Goal: Task Accomplishment & Management: Complete application form

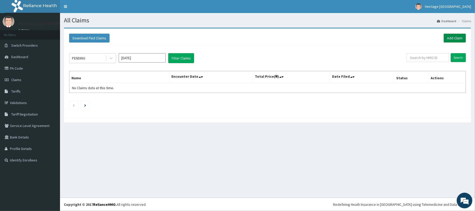
click at [456, 38] on link "Add Claim" at bounding box center [454, 38] width 22 height 9
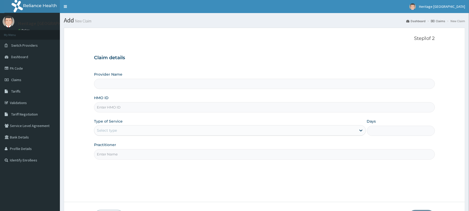
click at [190, 105] on input "HMO ID" at bounding box center [264, 107] width 341 height 10
type input "Heritage [GEOGRAPHIC_DATA]"
click at [231, 107] on input "HMO ID" at bounding box center [264, 107] width 341 height 10
click at [201, 84] on input "Heritage [GEOGRAPHIC_DATA]" at bounding box center [264, 84] width 341 height 10
click at [181, 109] on input "HMO ID" at bounding box center [264, 107] width 341 height 10
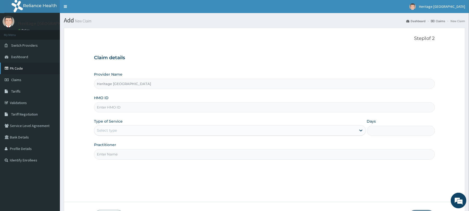
click at [53, 73] on link "PA Code" at bounding box center [30, 68] width 60 height 11
type input "Heritage [GEOGRAPHIC_DATA]"
click at [143, 112] on input "HMO ID" at bounding box center [264, 107] width 341 height 10
type input "vol/10152/f"
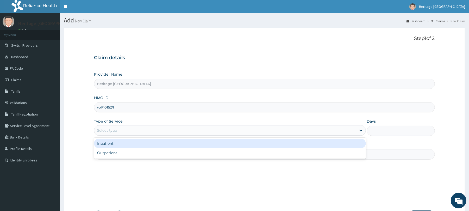
click at [138, 131] on div "Select type" at bounding box center [225, 130] width 262 height 8
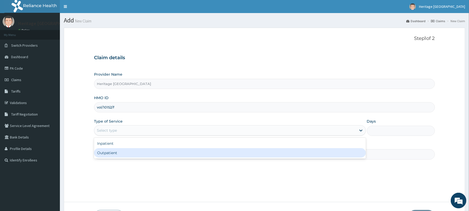
click at [128, 155] on div "Outpatient" at bounding box center [230, 152] width 272 height 9
type input "1"
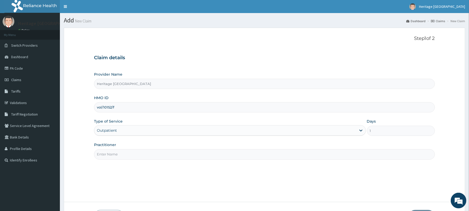
click at [131, 155] on input "Practitioner" at bounding box center [264, 154] width 341 height 10
type input "DR OGUNDELE ABAYOMI"
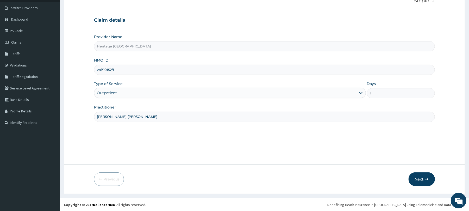
click at [425, 178] on icon "button" at bounding box center [427, 179] width 4 height 4
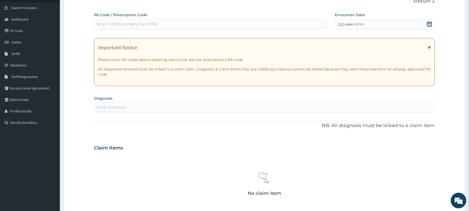
click at [301, 22] on div "Enter Code(Secondary Care Only)" at bounding box center [210, 24] width 232 height 8
type input "PA/34C3CF"
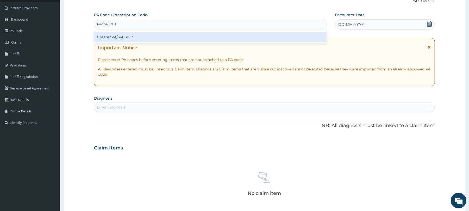
click at [291, 37] on div "Create "PA/34C3CF"" at bounding box center [210, 36] width 233 height 9
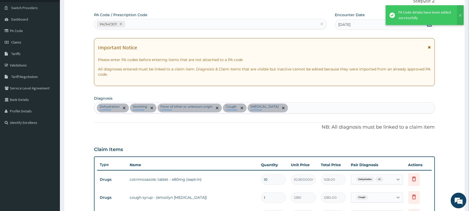
scroll to position [376, 0]
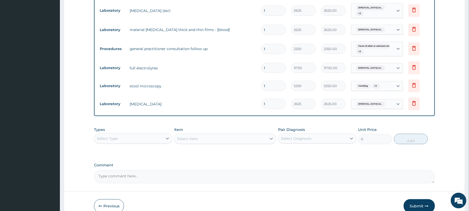
click at [162, 138] on div "Select Type" at bounding box center [128, 138] width 69 height 8
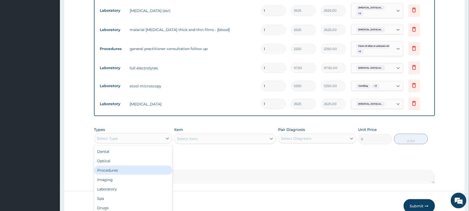
click at [152, 170] on div "Procedures" at bounding box center [133, 170] width 78 height 9
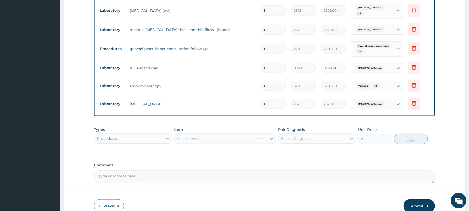
click at [204, 138] on div "Select Item" at bounding box center [225, 138] width 102 height 10
click at [204, 138] on div "Select Item" at bounding box center [221, 139] width 92 height 8
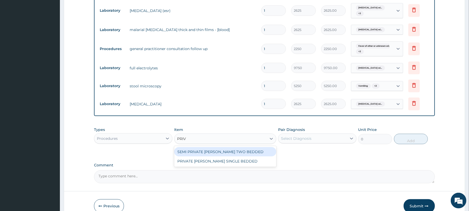
type input "PRIVA"
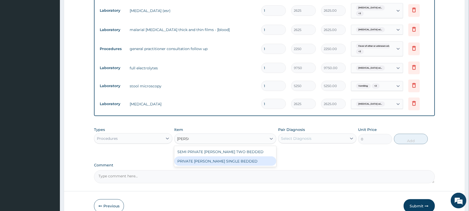
click at [216, 165] on div "PRIVATE WARD SINGLE BEDDED" at bounding box center [225, 160] width 102 height 9
type input "10500"
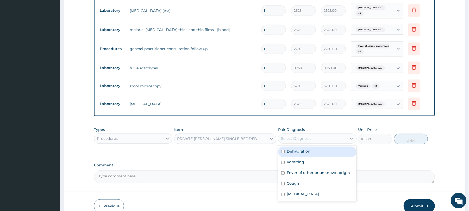
click at [294, 139] on div "Select Diagnosis" at bounding box center [296, 138] width 30 height 5
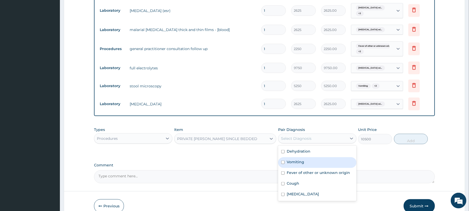
click at [301, 163] on label "Vomiting" at bounding box center [295, 161] width 17 height 5
checkbox input "true"
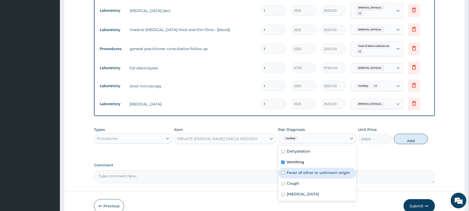
click at [317, 175] on label "Fever of other or unknown origin" at bounding box center [318, 172] width 63 height 5
checkbox input "true"
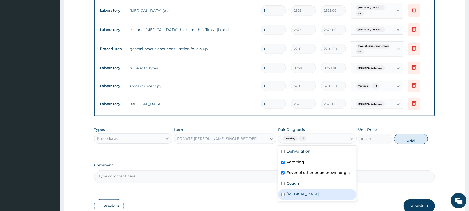
click at [315, 196] on label "Plasmodium malariae malaria without complication" at bounding box center [303, 193] width 32 height 5
checkbox input "true"
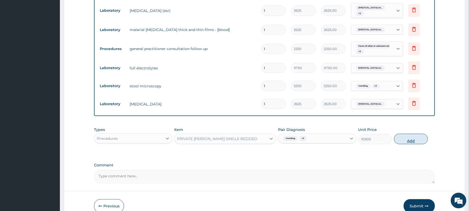
click at [406, 139] on button "Add" at bounding box center [411, 139] width 34 height 10
type input "0"
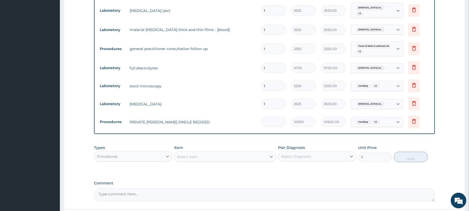
type input "0.00"
type input "2"
type input "21000.00"
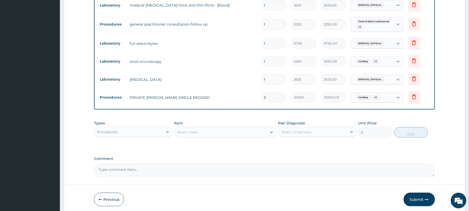
scroll to position [423, 0]
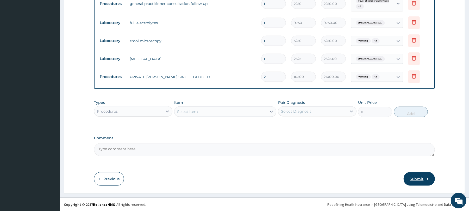
type input "2"
click at [417, 177] on button "Submit" at bounding box center [419, 179] width 31 height 14
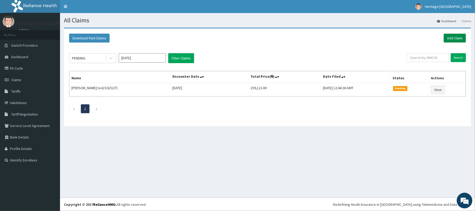
click at [454, 38] on link "Add Claim" at bounding box center [454, 38] width 22 height 9
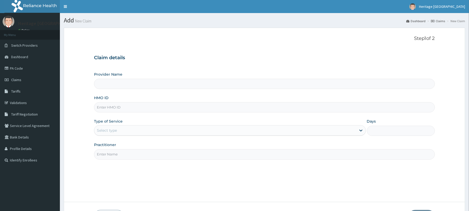
click at [215, 105] on input "HMO ID" at bounding box center [264, 107] width 341 height 10
type input "Heritage [GEOGRAPHIC_DATA]"
type input "VOL/10152/A"
click at [223, 127] on div "Select type" at bounding box center [225, 130] width 262 height 8
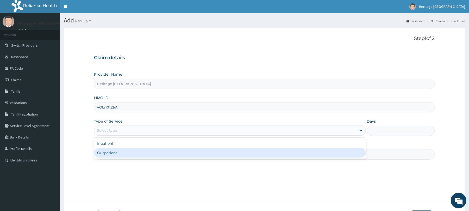
click at [219, 151] on div "Outpatient" at bounding box center [230, 152] width 272 height 9
type input "1"
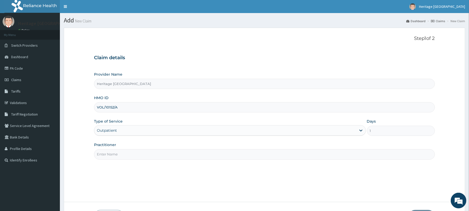
click at [217, 155] on input "Practitioner" at bounding box center [264, 154] width 341 height 10
type input "DR OGUNDELE ABAYOMI"
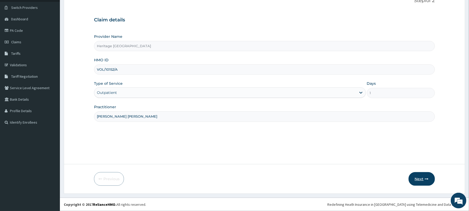
click at [427, 177] on icon "button" at bounding box center [427, 179] width 4 height 4
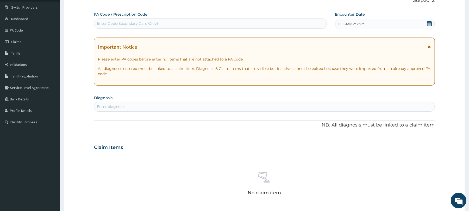
click at [279, 25] on div "Enter Code(Secondary Care Only)" at bounding box center [210, 23] width 232 height 8
type input "PA/6DA176"
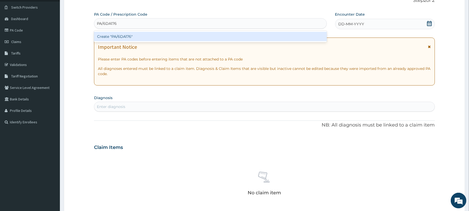
click at [277, 38] on div "Create "PA/6DA176"" at bounding box center [210, 36] width 233 height 9
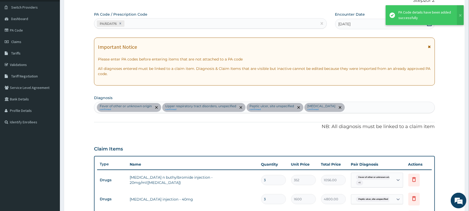
scroll to position [288, 0]
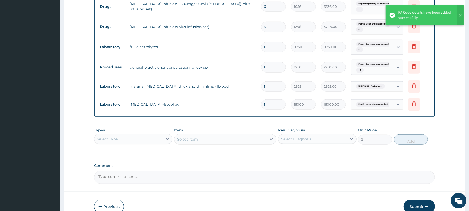
click at [413, 202] on button "Submit" at bounding box center [419, 207] width 31 height 14
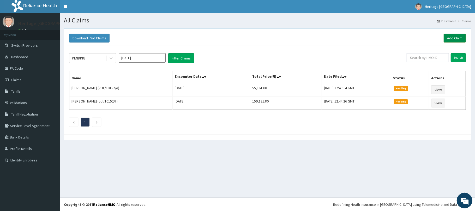
click at [455, 35] on link "Add Claim" at bounding box center [454, 38] width 22 height 9
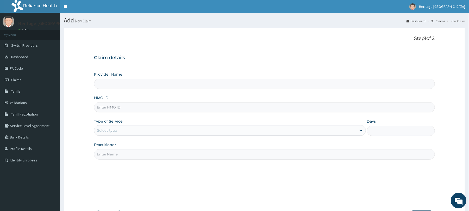
click at [161, 109] on input "HMO ID" at bounding box center [264, 107] width 341 height 10
type input "Heritage [GEOGRAPHIC_DATA]"
type input "PA/108F32"
click at [206, 132] on div "Select type" at bounding box center [225, 130] width 262 height 8
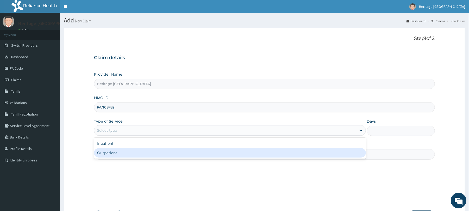
click at [197, 152] on div "Outpatient" at bounding box center [230, 152] width 272 height 9
type input "1"
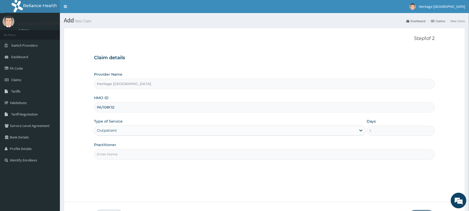
click at [196, 156] on input "Practitioner" at bounding box center [264, 154] width 341 height 10
type input "DR OGUNDELE ABAYOMI"
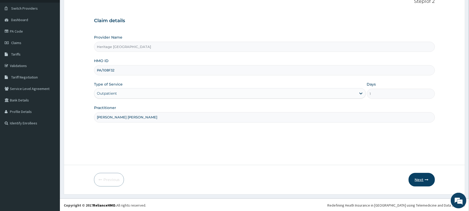
click at [422, 183] on button "Next" at bounding box center [422, 180] width 26 height 14
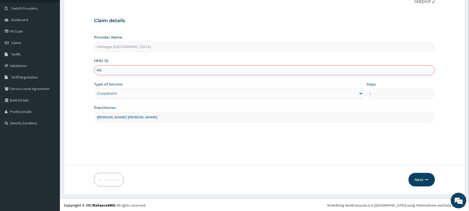
type input "P"
type input "VOL/10152/A"
click at [418, 182] on button "Next" at bounding box center [422, 180] width 26 height 14
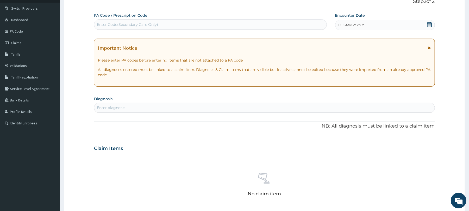
click at [292, 23] on div "Enter Code(Secondary Care Only)" at bounding box center [210, 24] width 232 height 8
type input "PA/108F32"
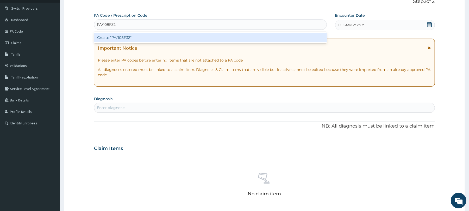
click at [292, 38] on div "Create "PA/108F32"" at bounding box center [210, 37] width 233 height 9
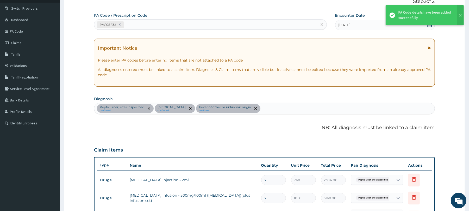
scroll to position [259, 0]
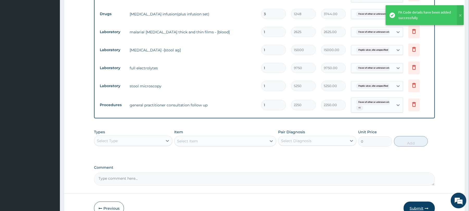
click at [425, 208] on button "Submit" at bounding box center [419, 208] width 31 height 14
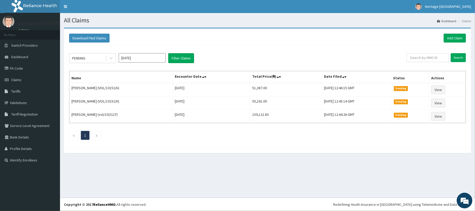
drag, startPoint x: 0, startPoint y: 0, endPoint x: 425, endPoint y: 208, distance: 472.8
drag, startPoint x: 425, startPoint y: 211, endPoint x: 289, endPoint y: 132, distance: 157.1
click at [289, 132] on ul "1" at bounding box center [267, 135] width 396 height 9
click at [206, 160] on section "Download Paid Claims Add Claim × Note you can only download claims within a max…" at bounding box center [267, 93] width 415 height 138
click at [48, 46] on link "Switch Providers" at bounding box center [30, 45] width 60 height 11
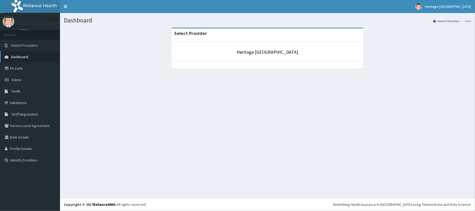
click at [39, 54] on link "Dashboard" at bounding box center [30, 56] width 60 height 11
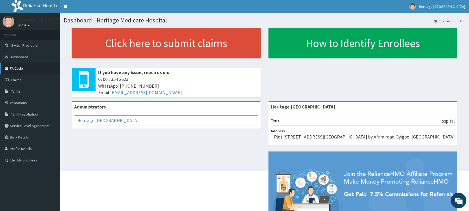
click at [42, 69] on link "PA Code" at bounding box center [30, 68] width 60 height 11
drag, startPoint x: 0, startPoint y: 0, endPoint x: 18, endPoint y: 70, distance: 72.3
click at [18, 70] on link "PA Code" at bounding box center [30, 68] width 60 height 11
